Goal: Task Accomplishment & Management: Manage account settings

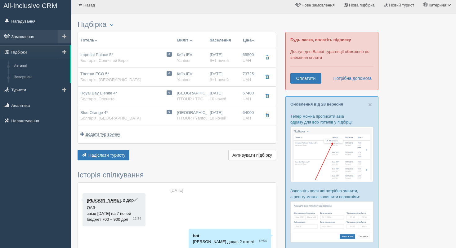
click at [31, 43] on link "Замовлення" at bounding box center [35, 37] width 71 height 14
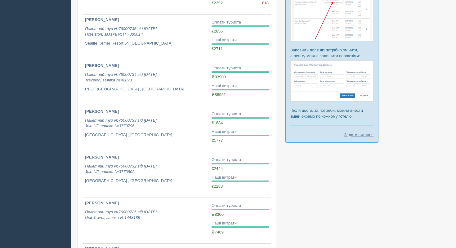
scroll to position [147, 0]
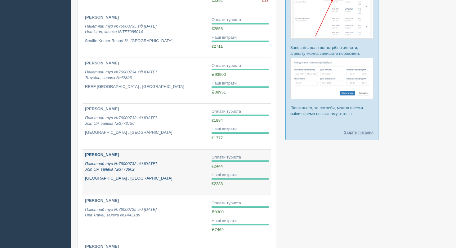
click at [108, 156] on b "[PERSON_NAME]" at bounding box center [102, 155] width 34 height 5
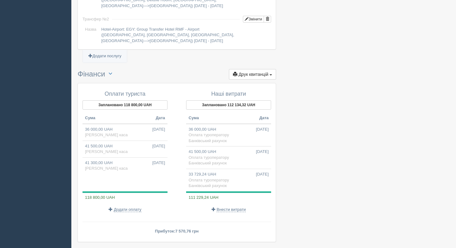
scroll to position [617, 0]
